Goal: Share content: Share content

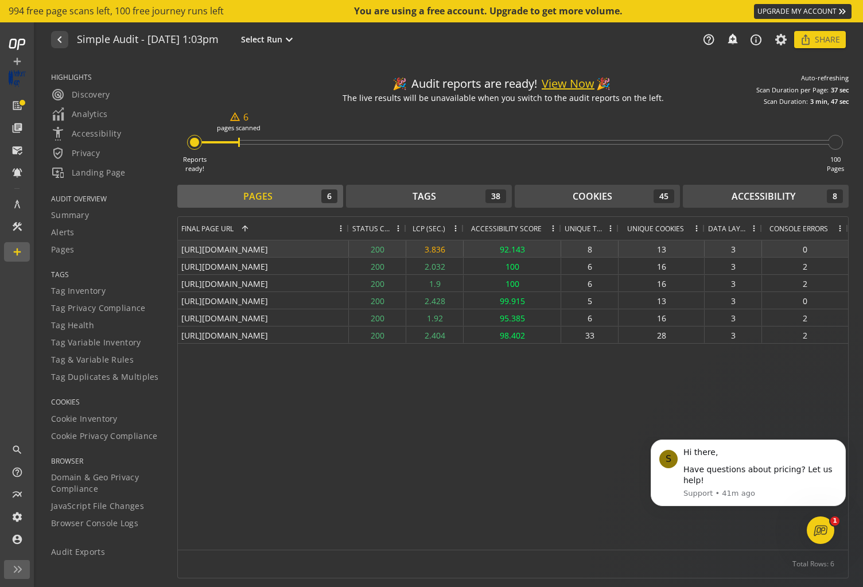
click at [241, 249] on div "[URL][DOMAIN_NAME]" at bounding box center [263, 249] width 171 height 17
click at [377, 249] on div "200" at bounding box center [377, 249] width 57 height 17
click at [592, 247] on div "8" at bounding box center [590, 249] width 57 height 17
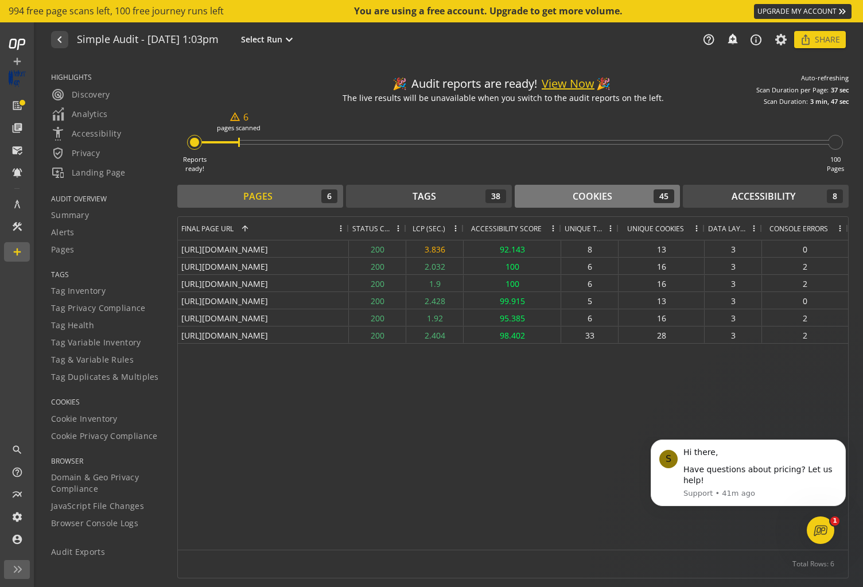
click at [597, 199] on div "Cookies" at bounding box center [593, 196] width 40 height 13
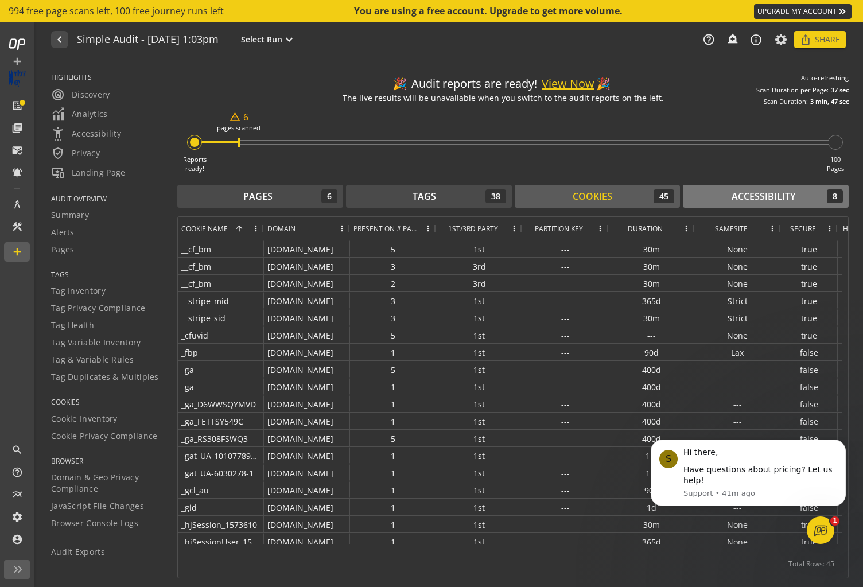
click at [731, 198] on div "Accessibility 8" at bounding box center [766, 196] width 154 height 14
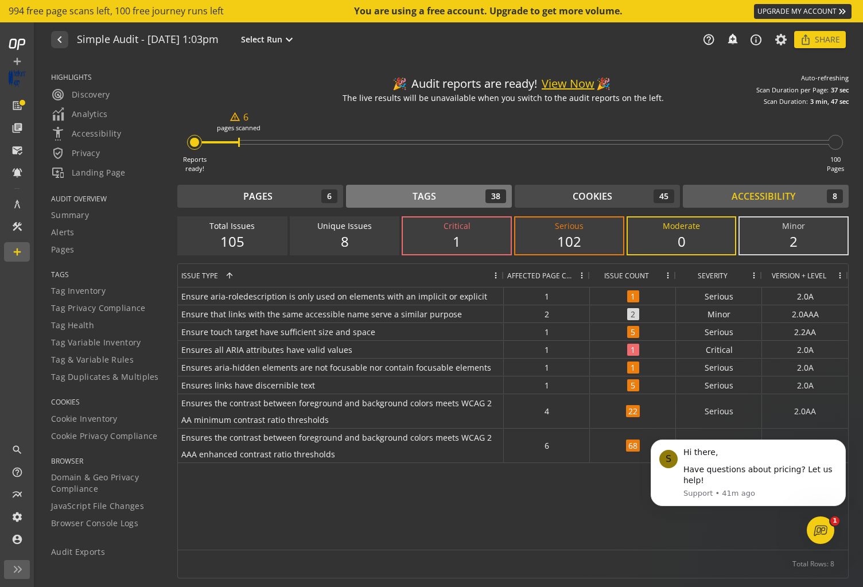
click at [427, 192] on div "Tags" at bounding box center [425, 196] width 24 height 13
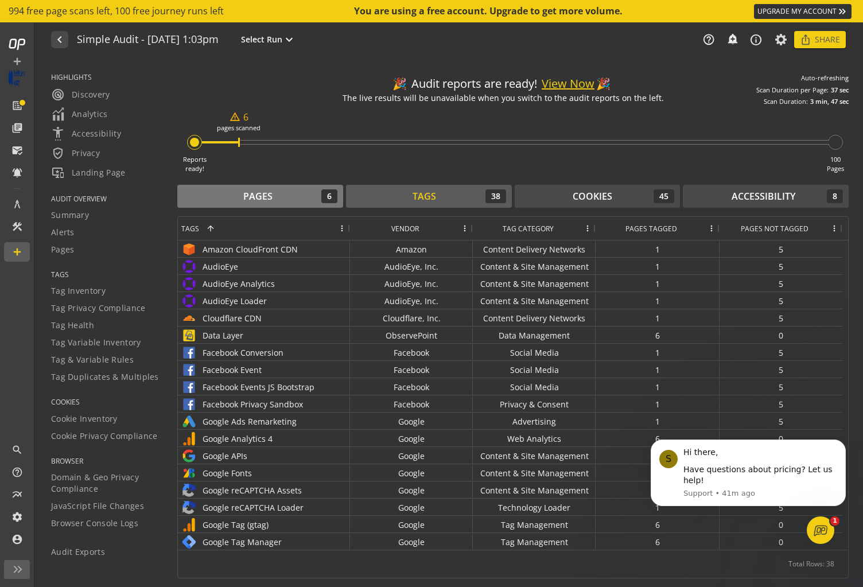
click at [266, 193] on div "Pages" at bounding box center [257, 196] width 29 height 13
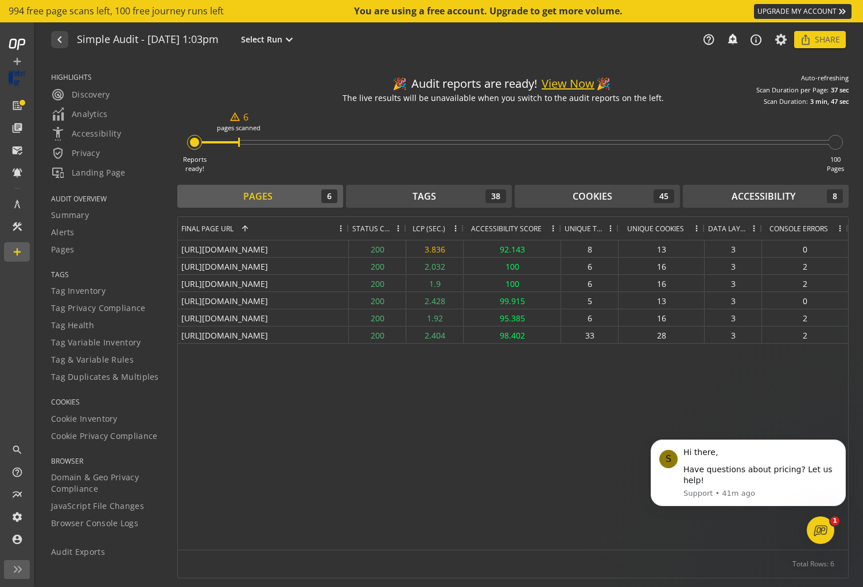
click at [571, 84] on button "View Now" at bounding box center [568, 84] width 53 height 17
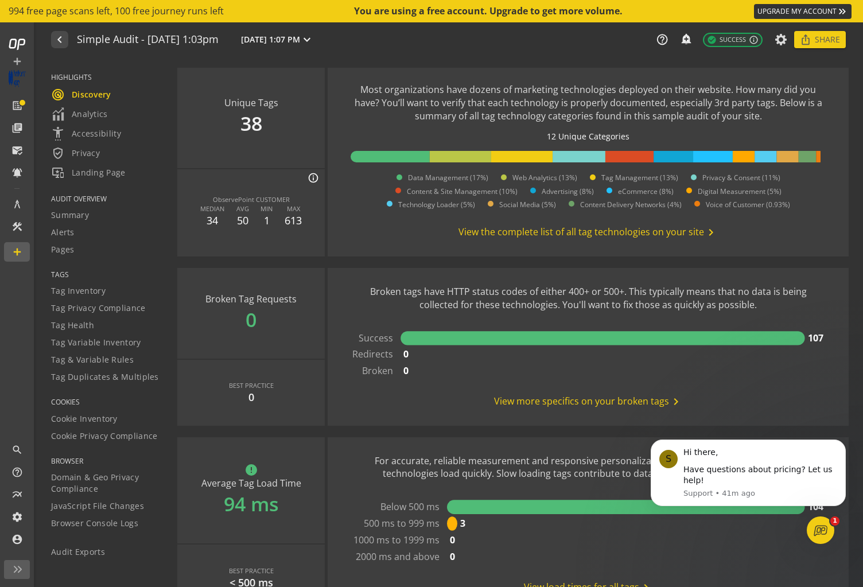
scroll to position [722, 0]
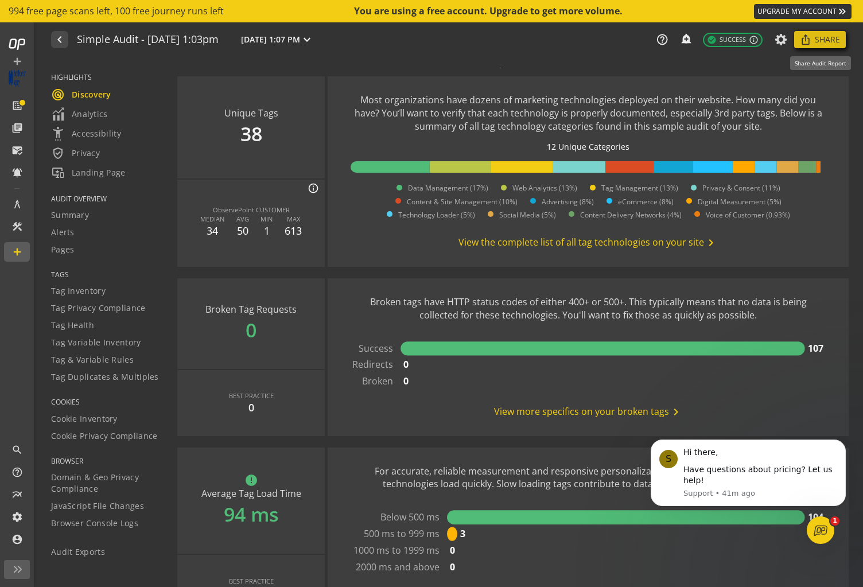
click at [813, 39] on span at bounding box center [821, 40] width 52 height 28
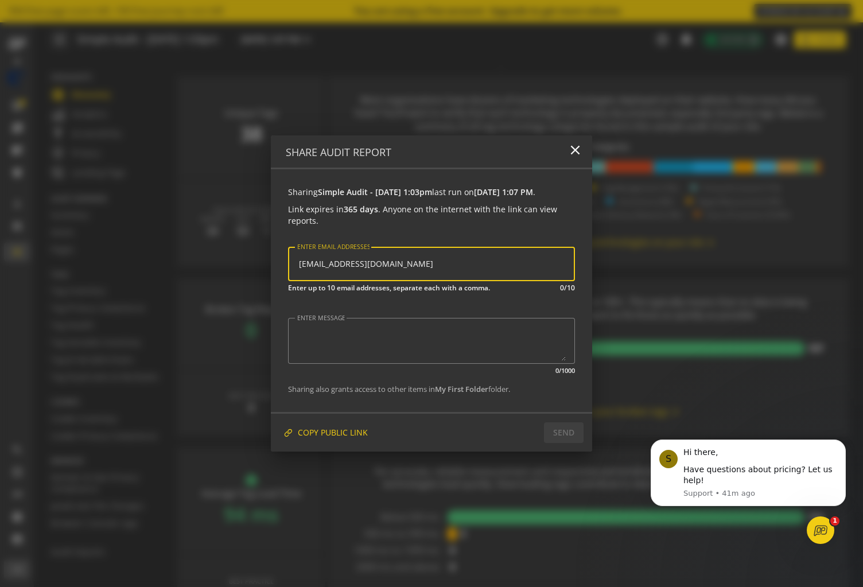
type input "[EMAIL_ADDRESS][DOMAIN_NAME]"
click at [657, 269] on div at bounding box center [431, 293] width 863 height 587
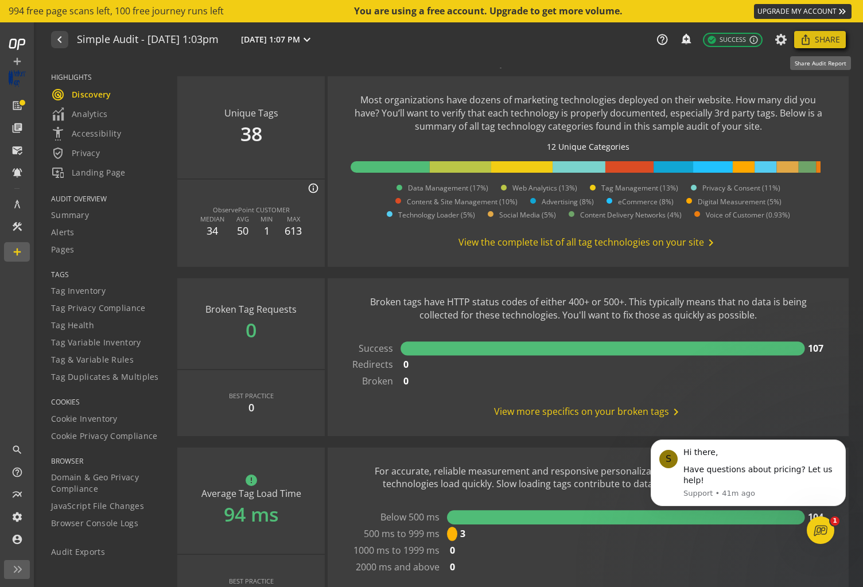
click at [816, 41] on span "Share" at bounding box center [827, 39] width 25 height 21
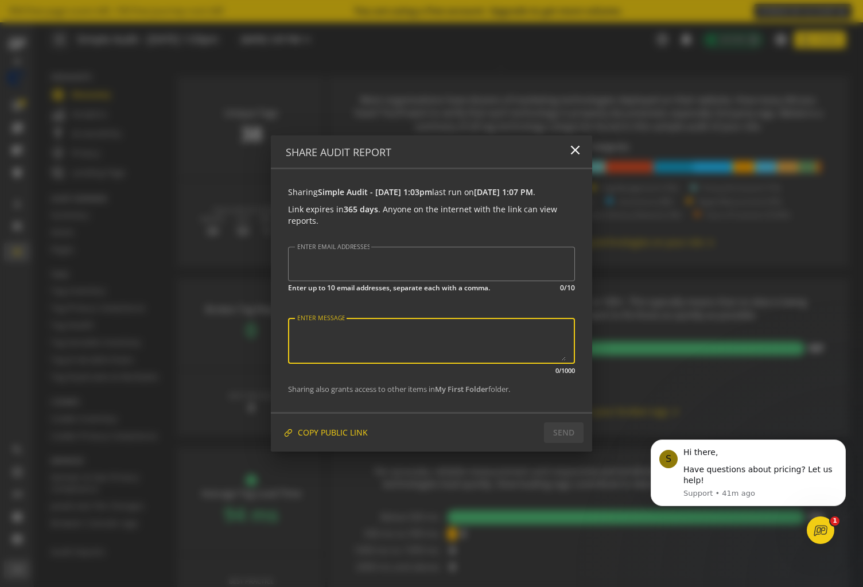
click at [428, 344] on textarea "ENTER MESSAGE" at bounding box center [431, 341] width 269 height 40
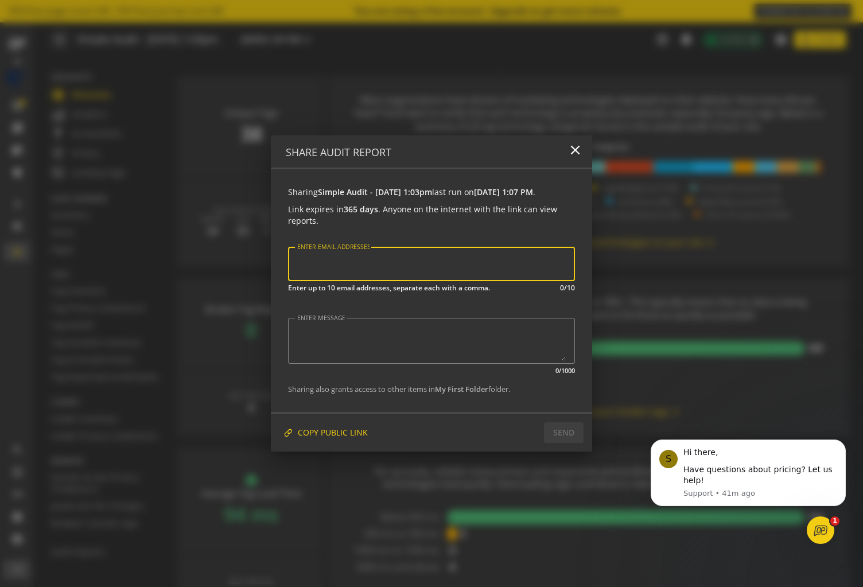
click at [393, 272] on input "ENTER EMAIL ADDRESSES" at bounding box center [430, 264] width 269 height 15
type input "[EMAIL_ADDRESS][DOMAIN_NAME]"
click at [381, 335] on textarea "ENTER MESSAGE" at bounding box center [431, 341] width 269 height 40
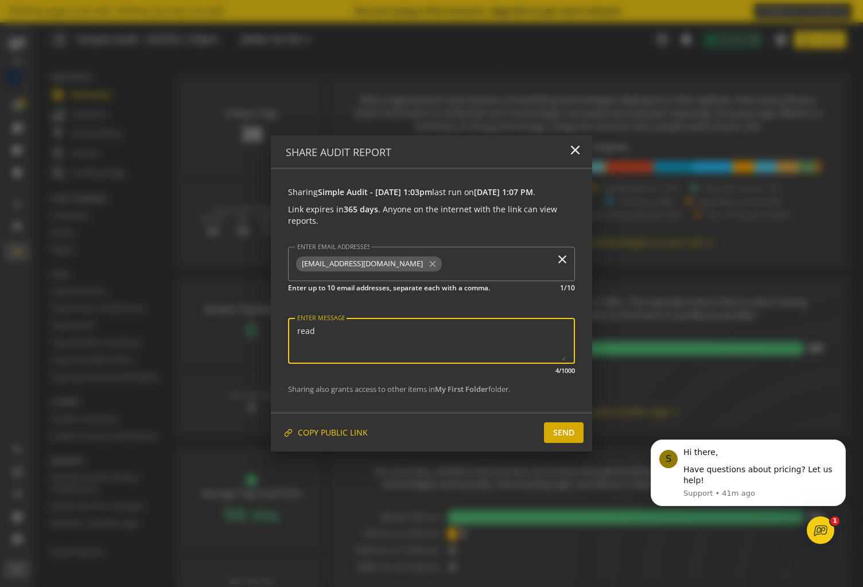
type textarea "read"
click at [570, 435] on span "SEND" at bounding box center [563, 433] width 21 height 21
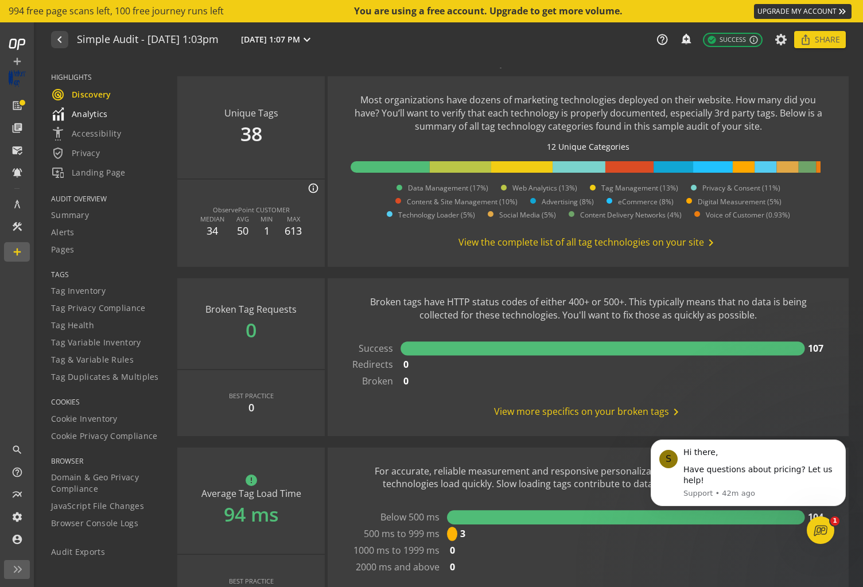
click at [88, 117] on span "Analytics" at bounding box center [79, 114] width 57 height 14
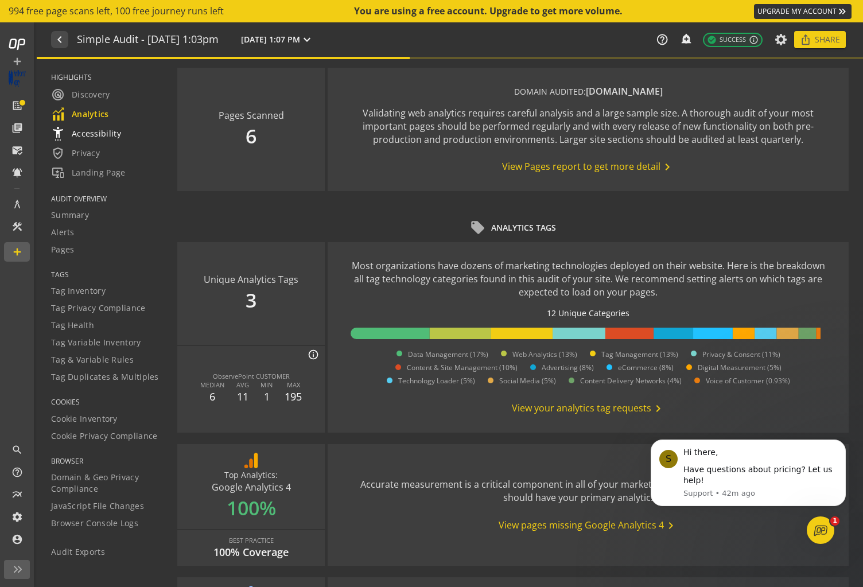
click at [87, 131] on span "settings_accessibility Accessibility" at bounding box center [86, 134] width 70 height 14
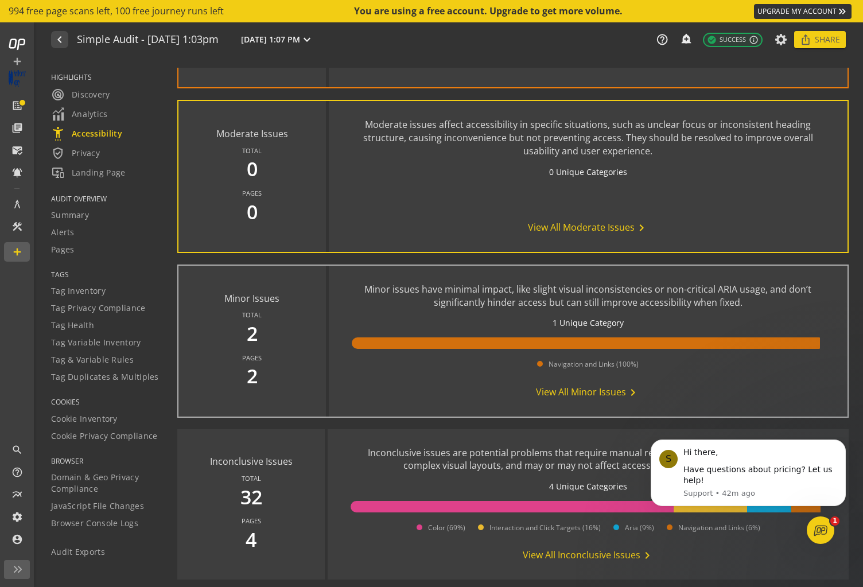
scroll to position [775, 0]
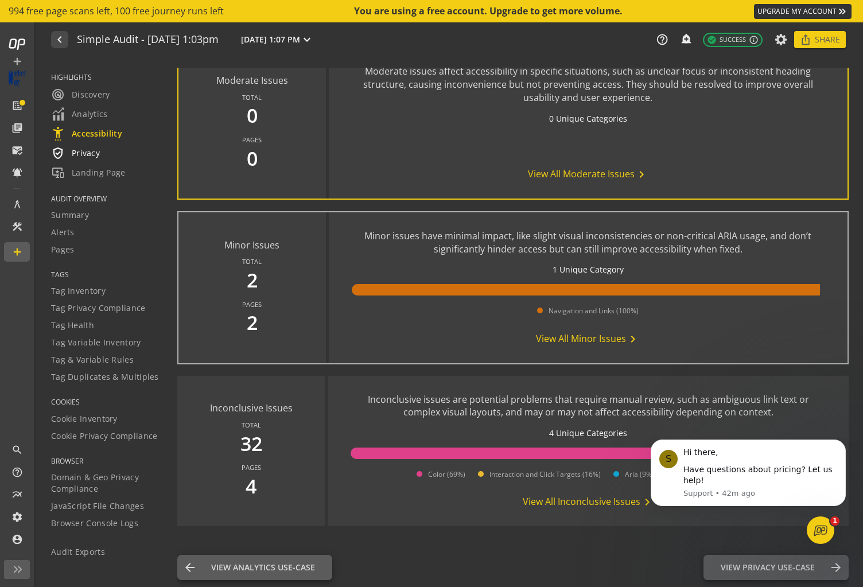
click at [80, 151] on span "verified_user Privacy" at bounding box center [75, 153] width 49 height 14
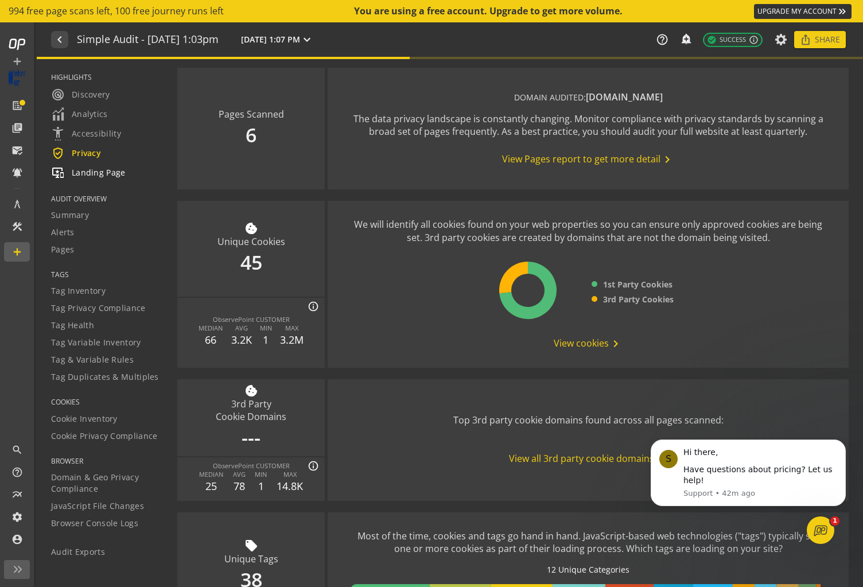
click at [98, 170] on span "important_devices Landing Page" at bounding box center [88, 173] width 75 height 14
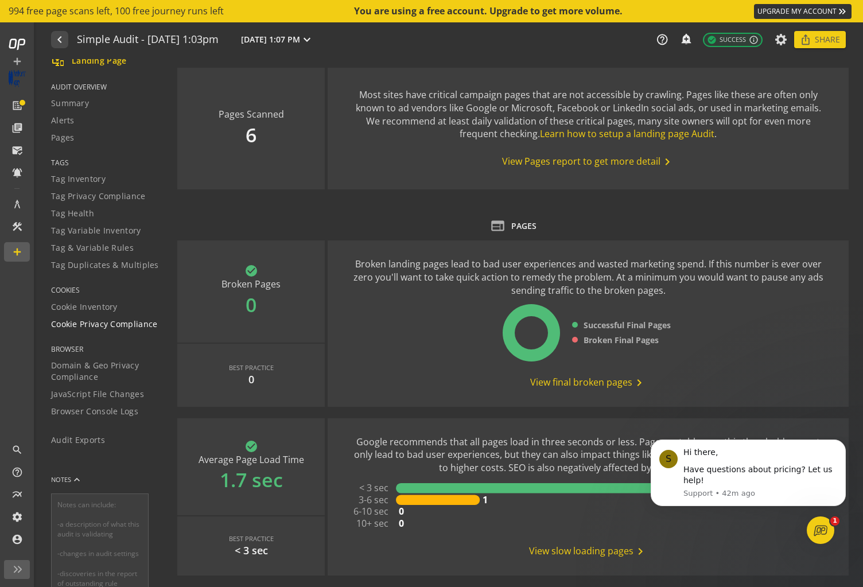
scroll to position [209, 0]
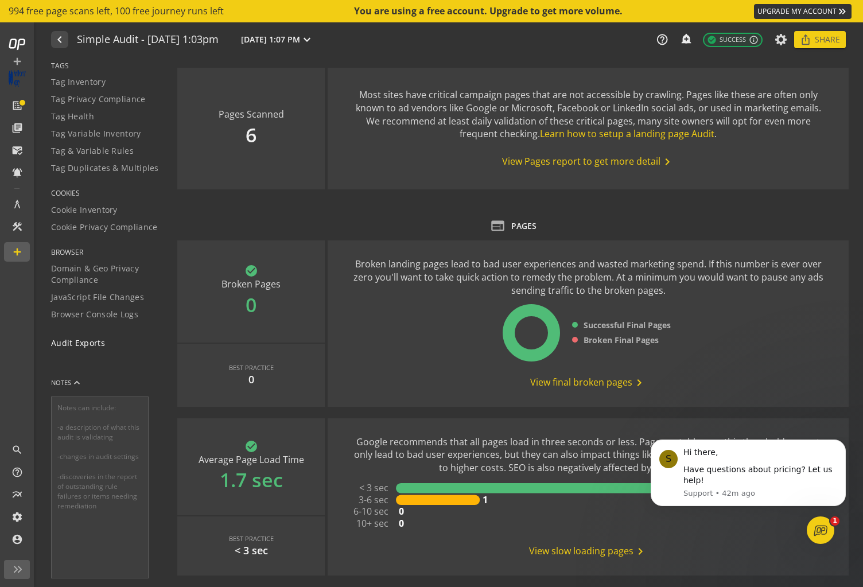
click at [78, 344] on span "Audit Exports" at bounding box center [78, 343] width 54 height 11
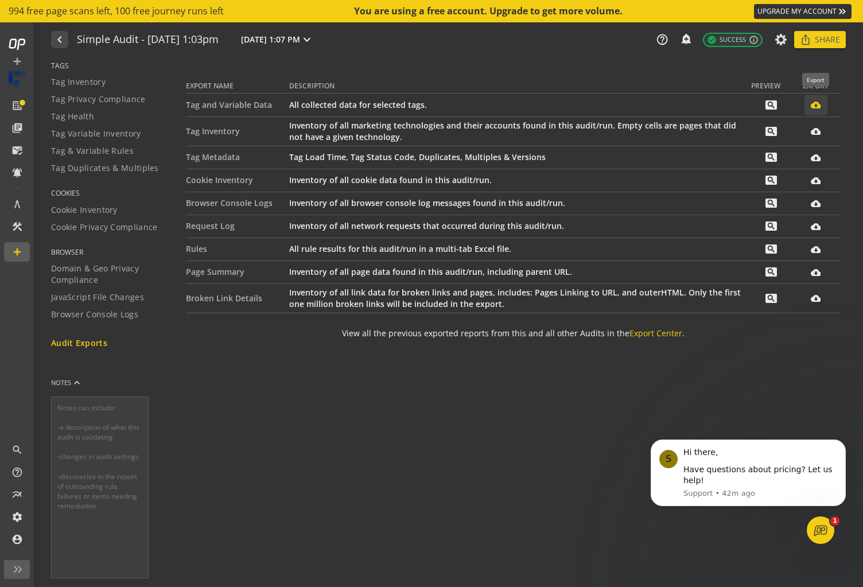
click at [816, 107] on mat-icon "cloud_download_filled" at bounding box center [816, 105] width 10 height 10
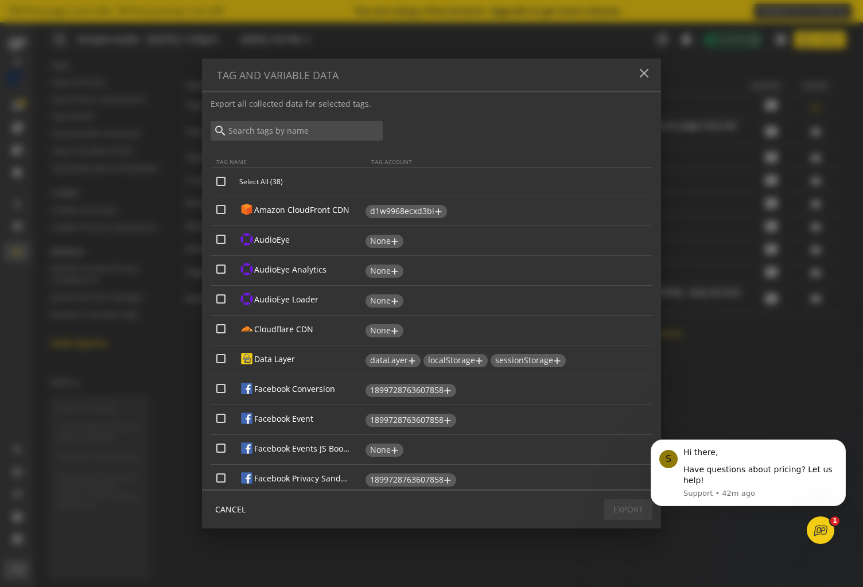
click at [648, 74] on mat-icon "close" at bounding box center [645, 73] width 16 height 16
